Goal: Ask a question

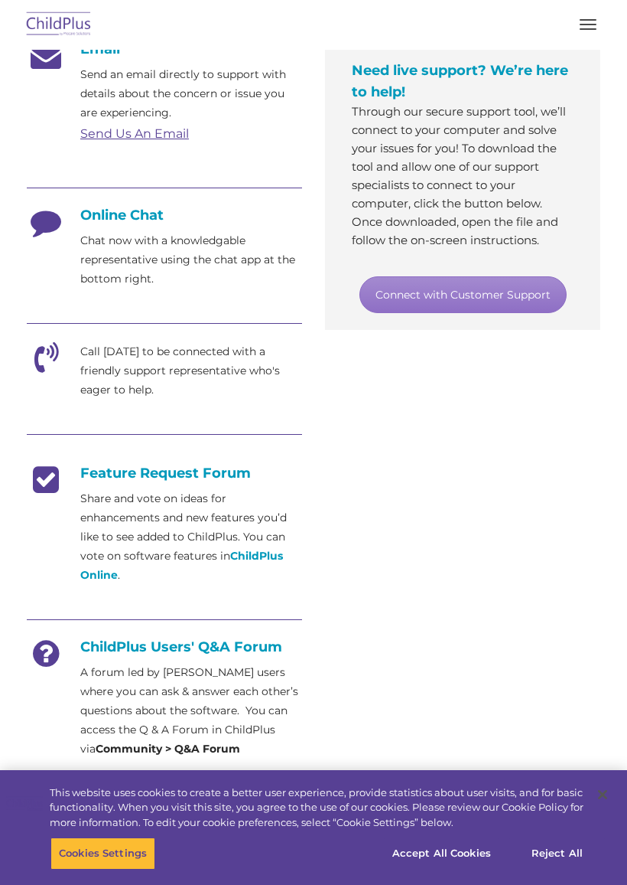
scroll to position [396, 0]
click at [589, 32] on button "button" at bounding box center [588, 24] width 32 height 24
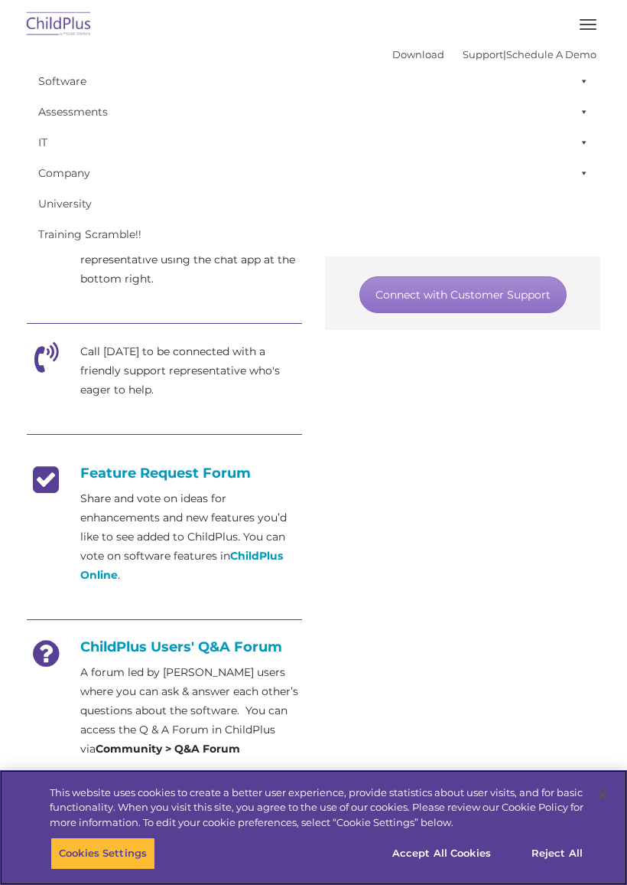
click at [449, 849] on button "Accept All Cookies" at bounding box center [442, 853] width 116 height 32
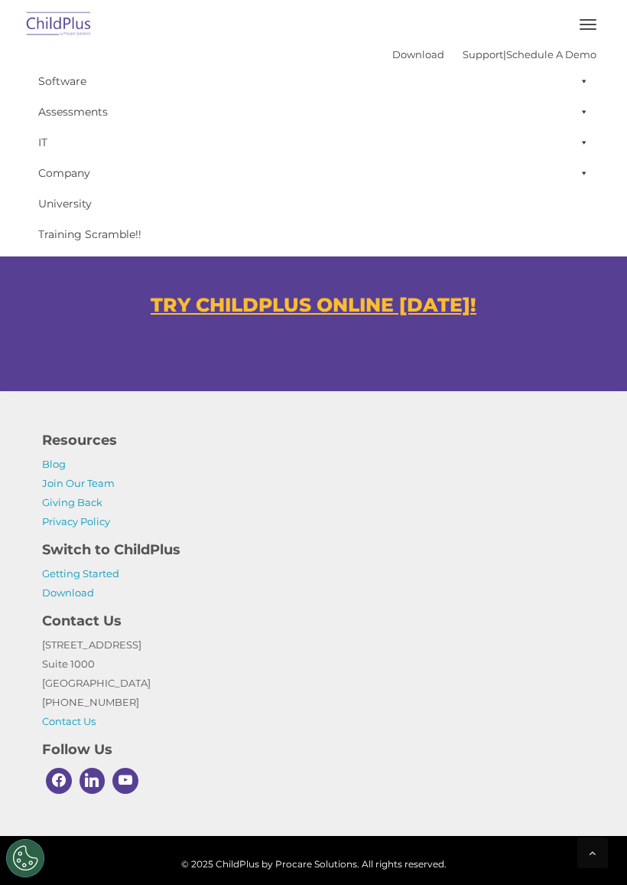
scroll to position [1000, 0]
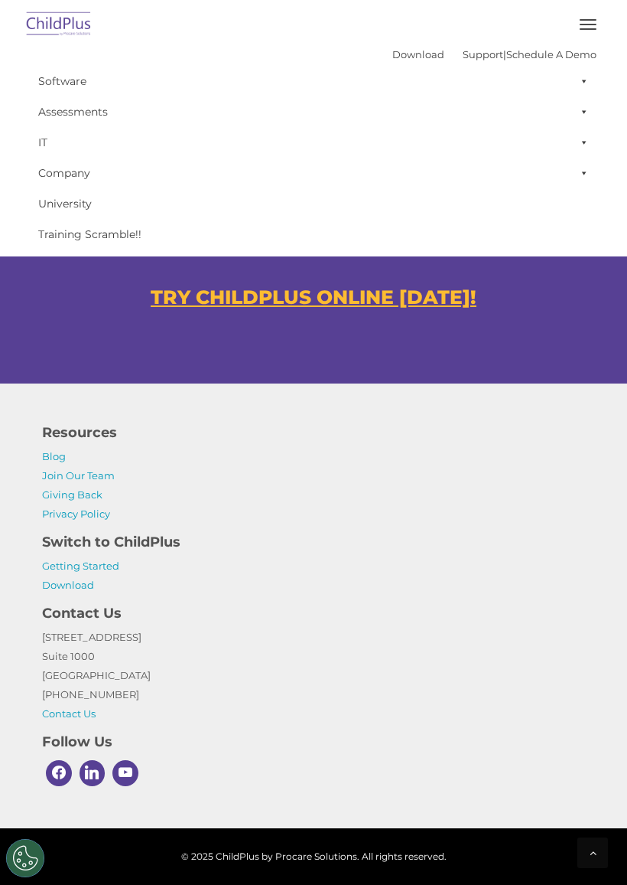
click at [585, 847] on div at bounding box center [593, 852] width 31 height 31
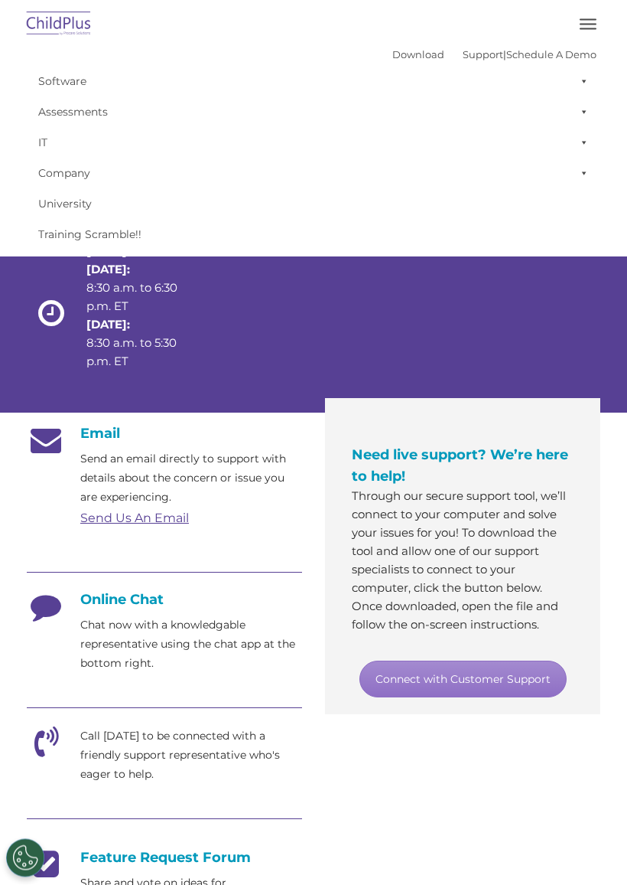
scroll to position [0, 0]
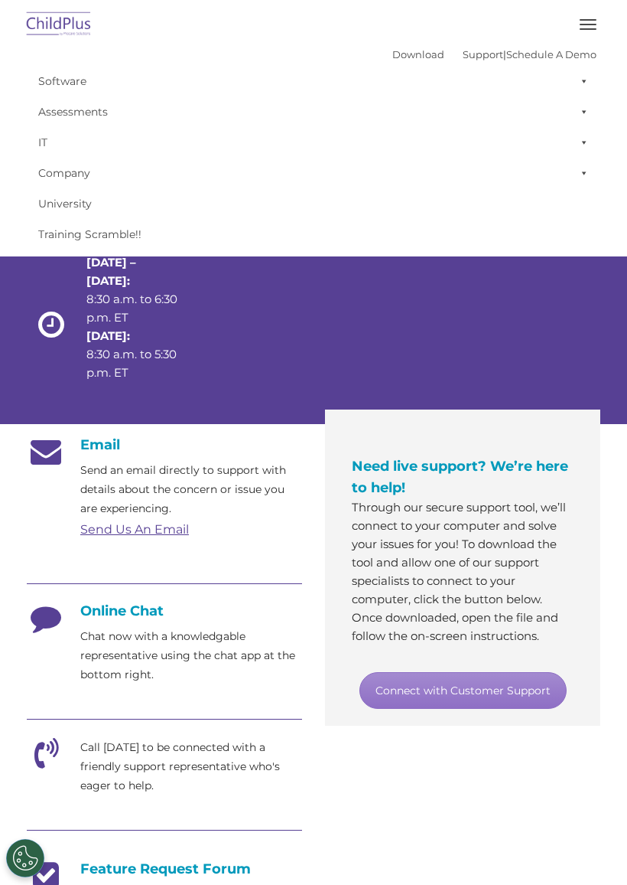
click at [587, 27] on button "button" at bounding box center [588, 24] width 32 height 24
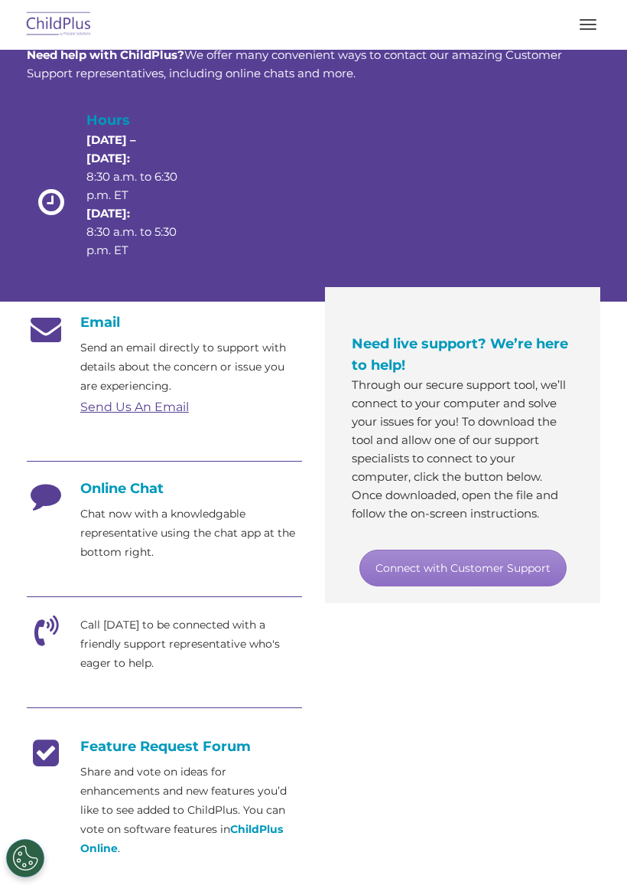
scroll to position [150, 0]
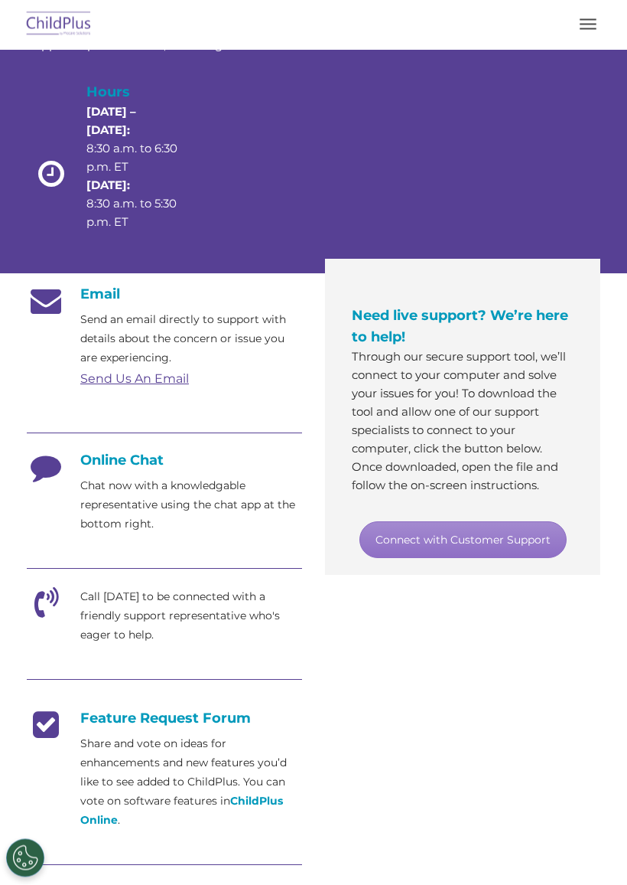
click at [64, 23] on img at bounding box center [59, 25] width 72 height 36
click at [77, 33] on img at bounding box center [59, 25] width 72 height 36
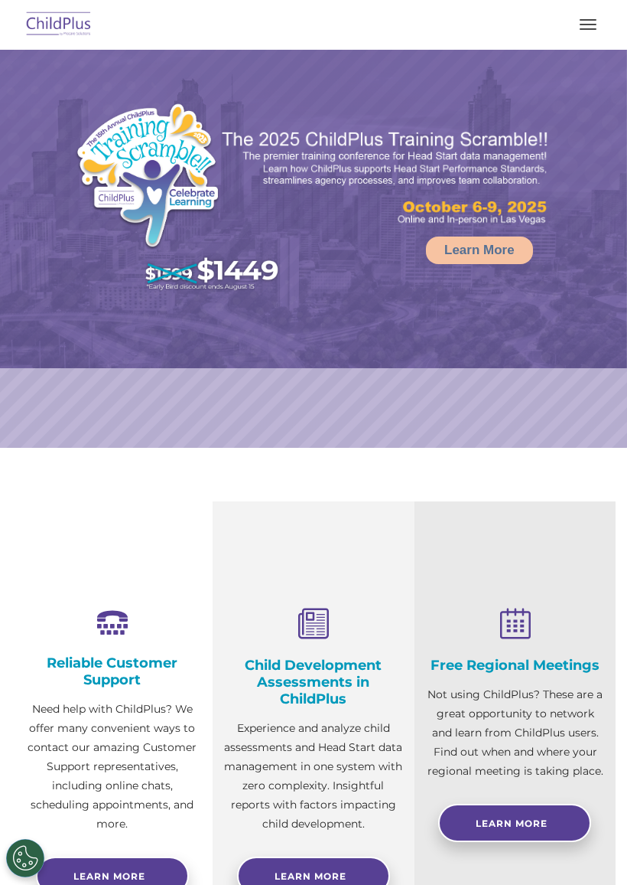
select select "MEDIUM"
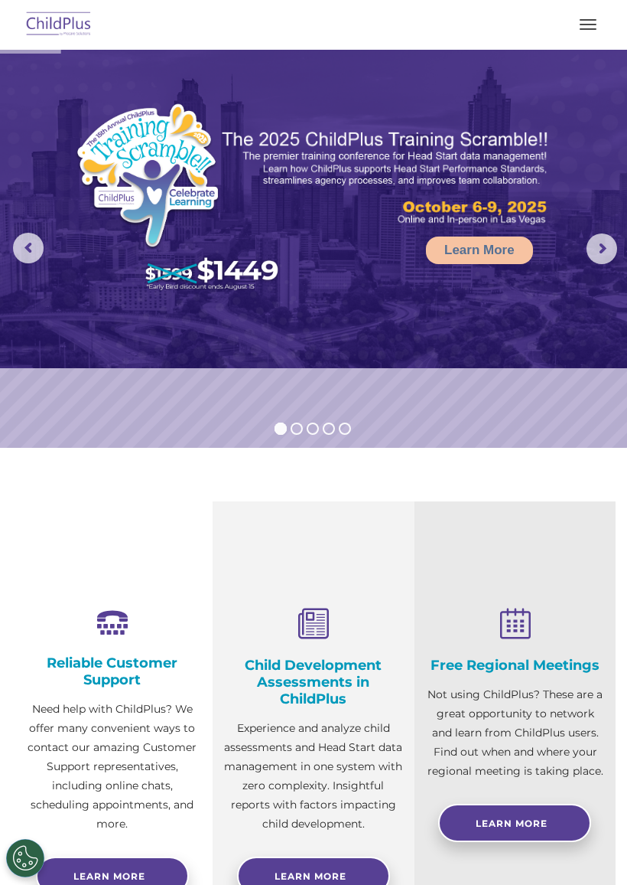
click at [29, 859] on button "Cookies Settings" at bounding box center [25, 858] width 38 height 38
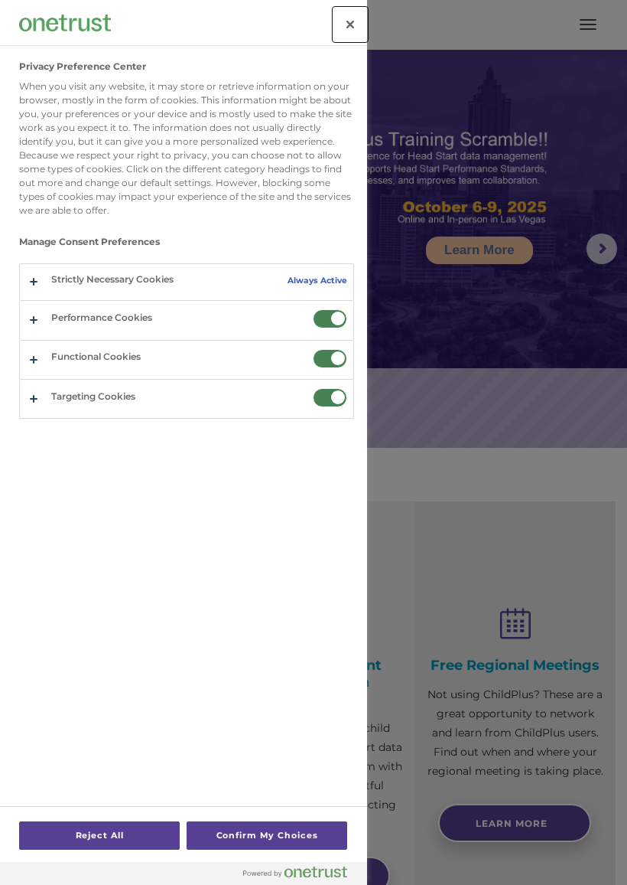
click at [347, 26] on button "Close" at bounding box center [351, 25] width 34 height 34
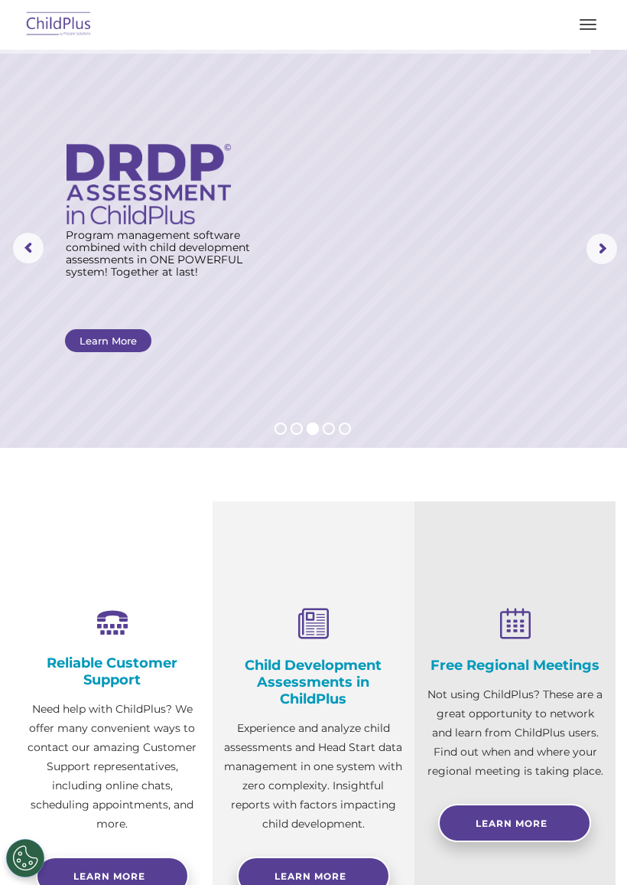
click at [567, 288] on rs-layer at bounding box center [313, 249] width 627 height 398
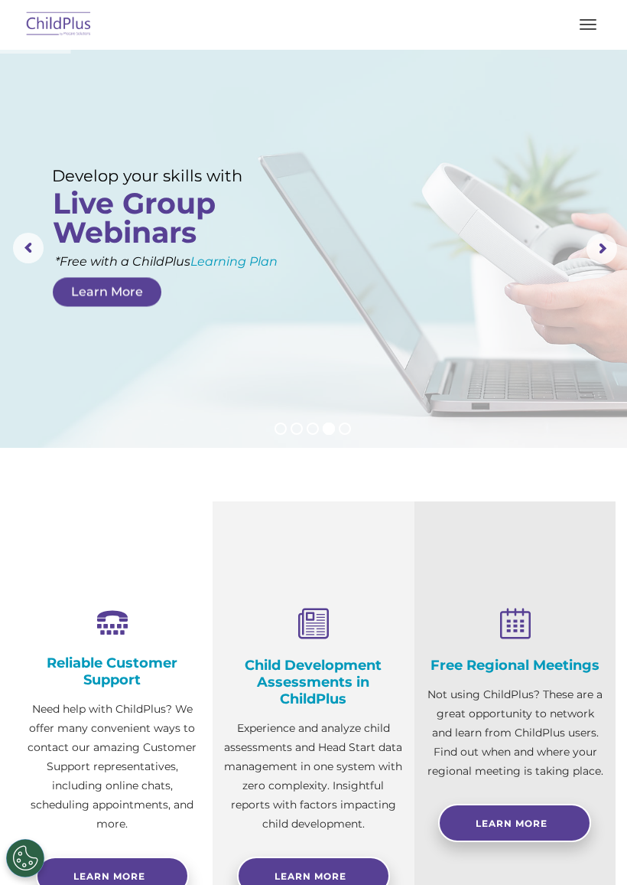
click at [597, 23] on button "button" at bounding box center [588, 24] width 32 height 24
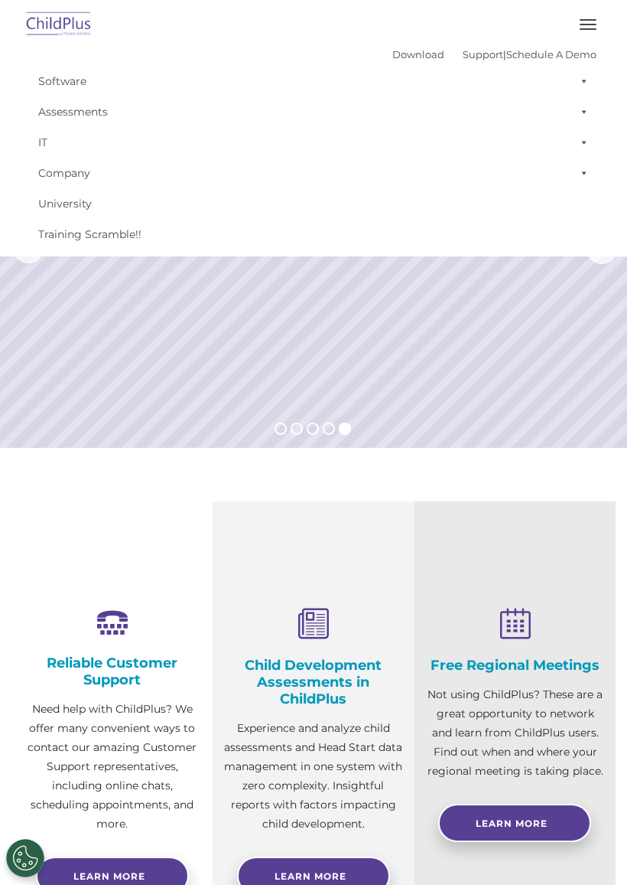
click at [79, 26] on img at bounding box center [59, 25] width 72 height 36
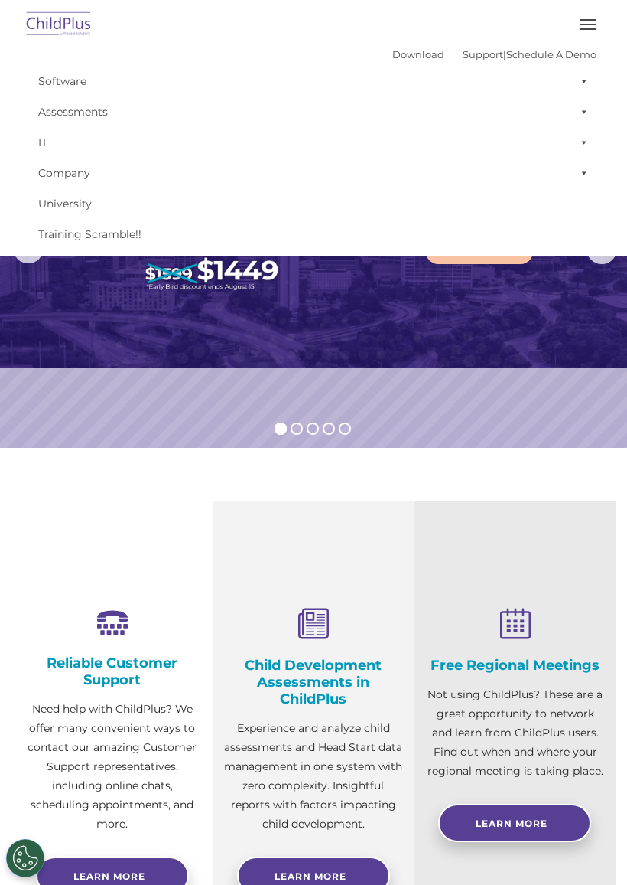
select select "MEDIUM"
